Goal: Task Accomplishment & Management: Use online tool/utility

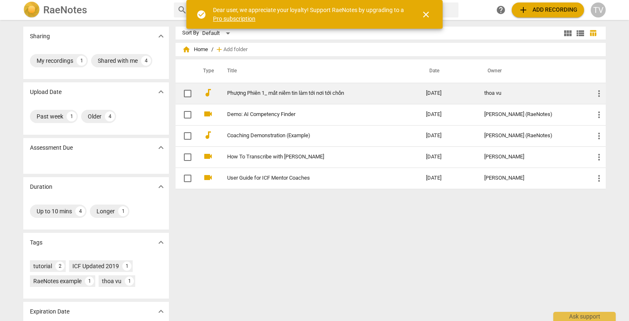
click at [297, 94] on link "Phượng Phiên 1_ mất niềm tin làm tới nơi tới chốn" at bounding box center [311, 93] width 169 height 6
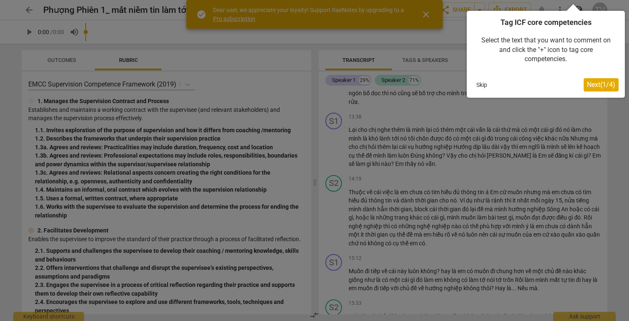
scroll to position [1324, 0]
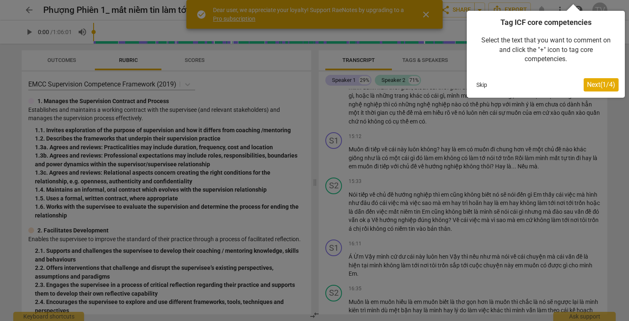
click at [486, 82] on button "Skip" at bounding box center [481, 85] width 17 height 12
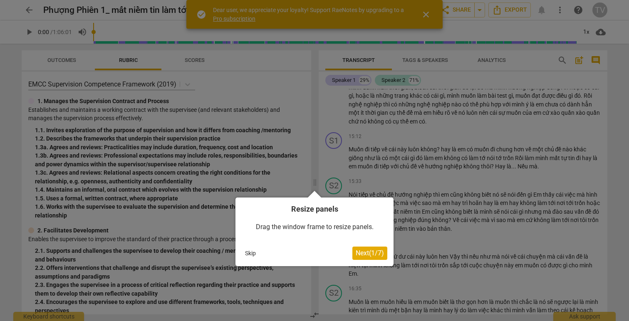
click at [243, 256] on button "Skip" at bounding box center [250, 253] width 17 height 12
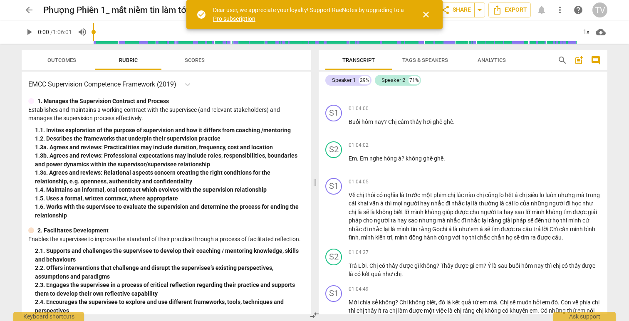
scroll to position [6565, 0]
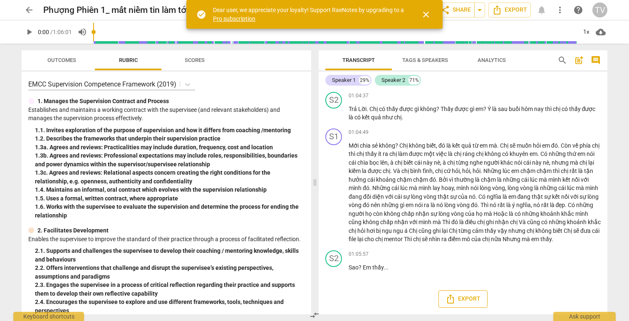
click at [457, 293] on button "Export" at bounding box center [463, 299] width 49 height 17
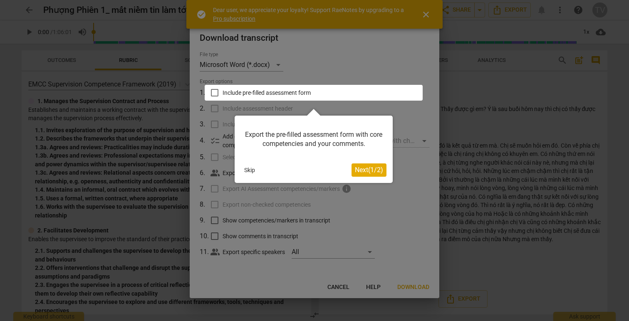
click at [257, 173] on button "Skip" at bounding box center [249, 170] width 17 height 12
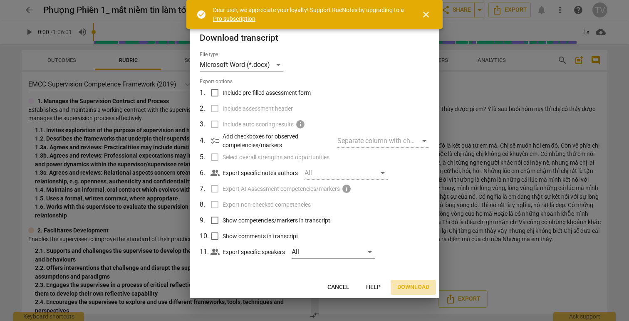
click at [408, 291] on span "Download" at bounding box center [414, 287] width 32 height 8
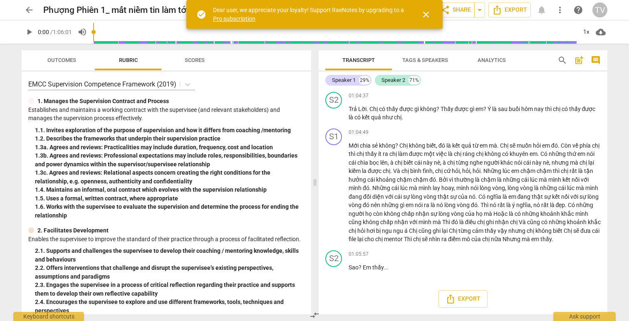
click at [27, 8] on span "arrow_back" at bounding box center [29, 10] width 10 height 10
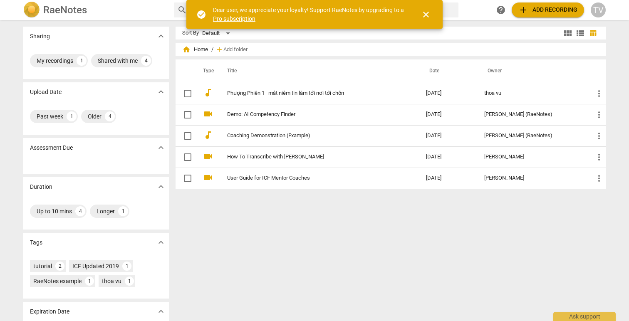
click at [599, 12] on div "TV" at bounding box center [598, 9] width 15 height 15
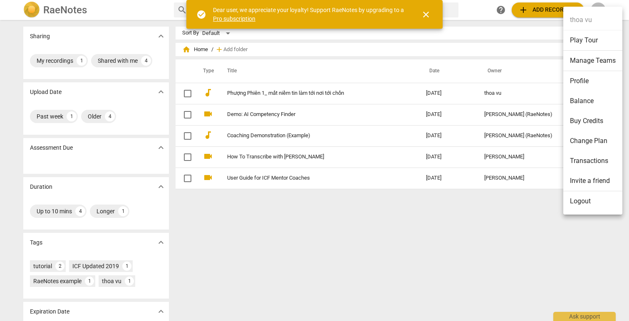
click at [585, 212] on ul "thoa vu Play Tour Manage Teams Profile Balance Buy Credits Change Plan Transact…" at bounding box center [593, 111] width 59 height 208
click at [587, 198] on li "Logout" at bounding box center [593, 201] width 59 height 20
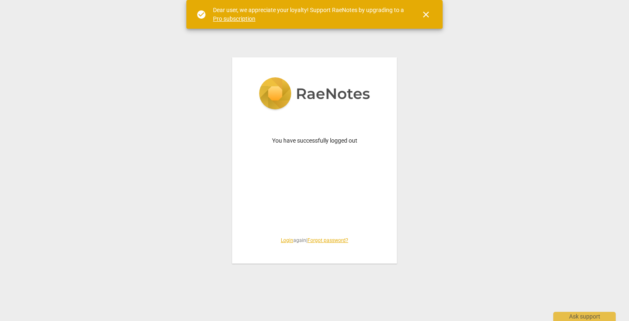
click at [425, 19] on span "close" at bounding box center [426, 15] width 10 height 10
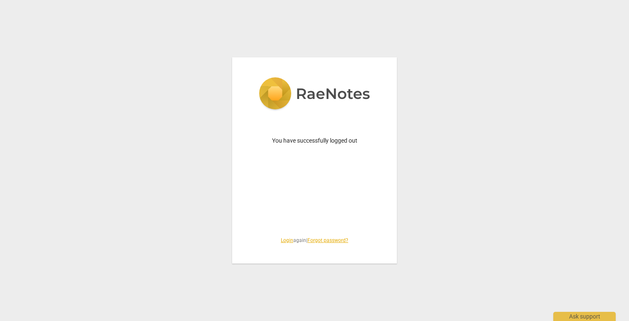
click at [302, 89] on img at bounding box center [315, 94] width 112 height 34
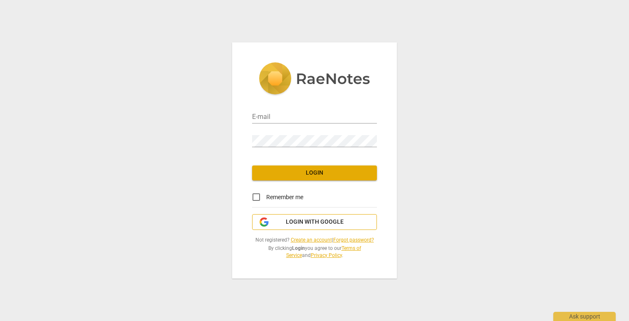
click at [293, 219] on span "Login with Google" at bounding box center [315, 222] width 58 height 8
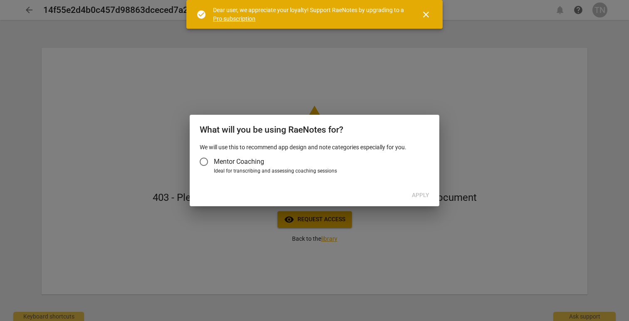
click at [281, 177] on div "We will use this to recommend app design and note categories especially for you…" at bounding box center [315, 164] width 250 height 42
click at [288, 168] on div "Ideal for transcribing and assessing coaching sessions" at bounding box center [320, 171] width 213 height 7
click at [0, 0] on input "Ideal for transcribing and assessing coaching sessions" at bounding box center [0, 0] width 0 height 0
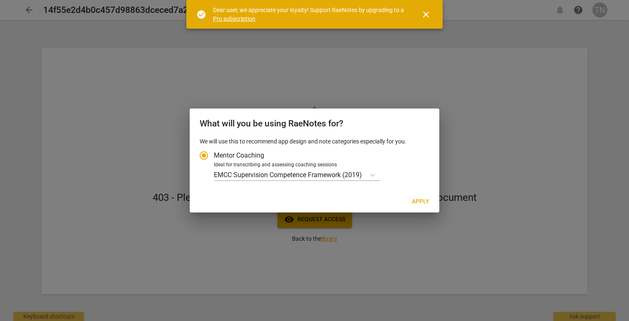
click at [308, 168] on div "Ideal for transcribing and assessing coaching sessions" at bounding box center [320, 165] width 213 height 7
click at [0, 0] on input "Ideal for transcribing and assessing coaching sessions EMCC Supervision Compete…" at bounding box center [0, 0] width 0 height 0
click at [424, 206] on span "Apply" at bounding box center [420, 202] width 17 height 8
radio input "false"
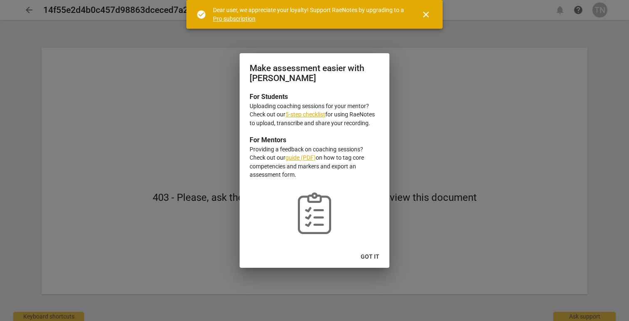
click at [371, 256] on span "Got it" at bounding box center [370, 257] width 19 height 8
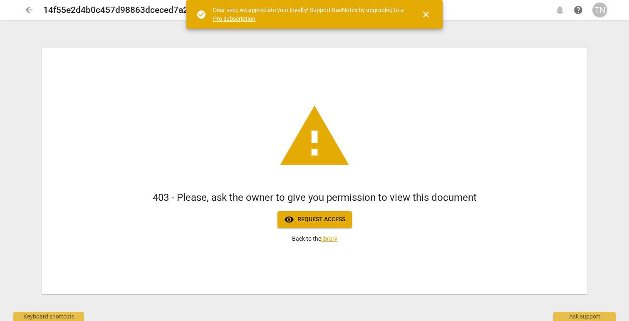
click at [602, 17] on div "TN" at bounding box center [600, 9] width 15 height 15
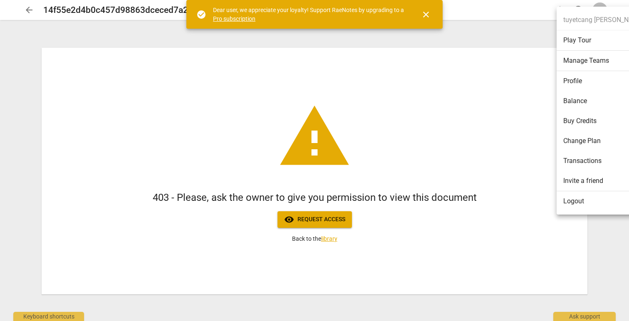
click at [576, 204] on li "Logout" at bounding box center [604, 201] width 94 height 20
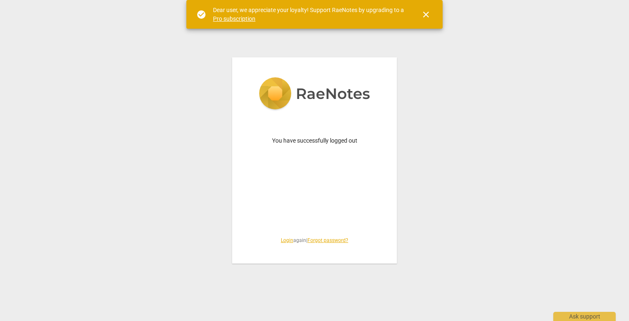
click at [284, 236] on div "You have successfully logged out Login again | Forgot password?" at bounding box center [314, 160] width 165 height 206
click at [284, 239] on link "Login" at bounding box center [287, 241] width 12 height 6
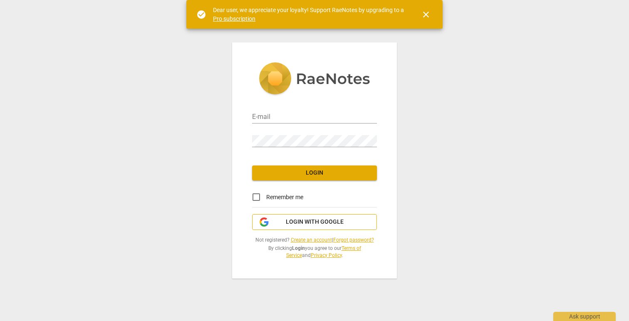
click at [289, 219] on span "Login with Google" at bounding box center [315, 222] width 58 height 8
